Goal: Task Accomplishment & Management: Manage account settings

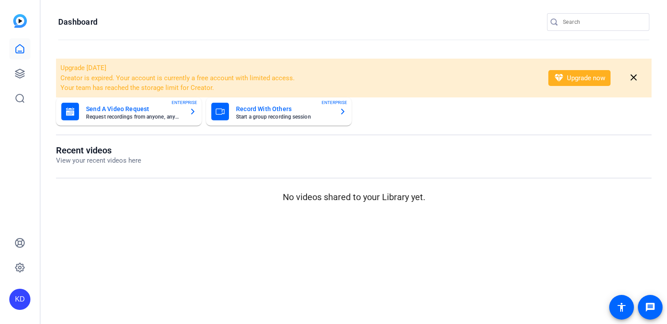
click at [565, 21] on input "Search" at bounding box center [602, 22] width 79 height 11
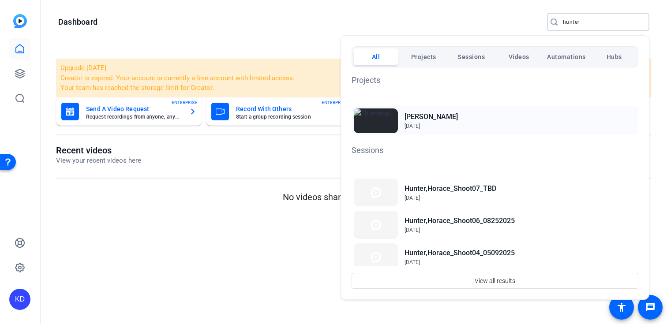
type input "hunter"
click at [453, 116] on div "Horace Hunter Jan 21, 2025" at bounding box center [495, 120] width 287 height 29
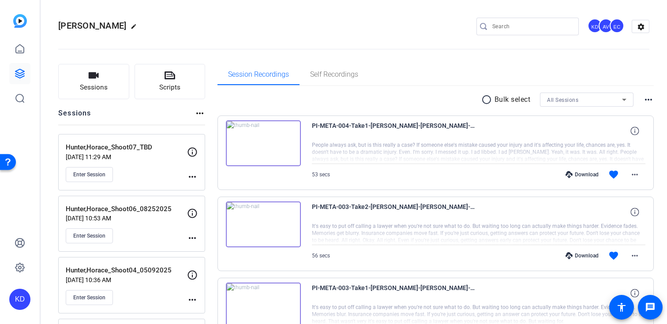
click at [168, 173] on div "Enter Session" at bounding box center [126, 174] width 121 height 15
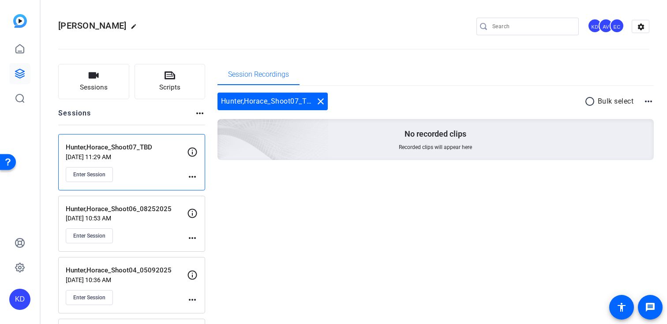
click at [192, 177] on mat-icon "more_horiz" at bounding box center [192, 177] width 11 height 11
click at [199, 187] on span "Edit Session" at bounding box center [214, 190] width 40 height 11
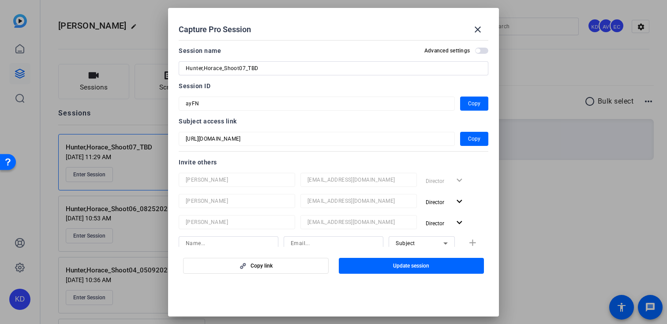
click at [281, 75] on div at bounding box center [334, 80] width 310 height 10
click at [281, 68] on input "Hunter,Horace_Shoot07_TBD" at bounding box center [334, 68] width 296 height 11
type input "Hunter,Horace_Shoot07_09292025"
click at [469, 139] on span "Copy" at bounding box center [474, 139] width 12 height 11
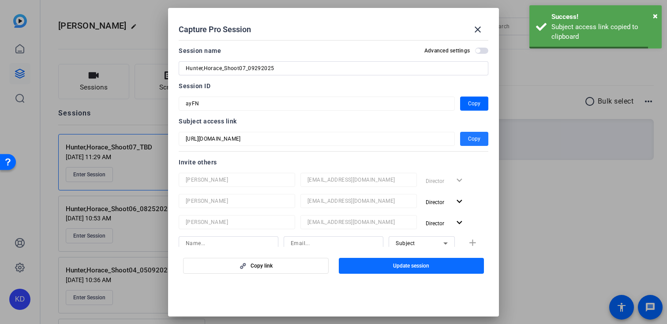
click at [383, 266] on span "button" at bounding box center [412, 266] width 146 height 21
